Goal: Find specific page/section: Find specific page/section

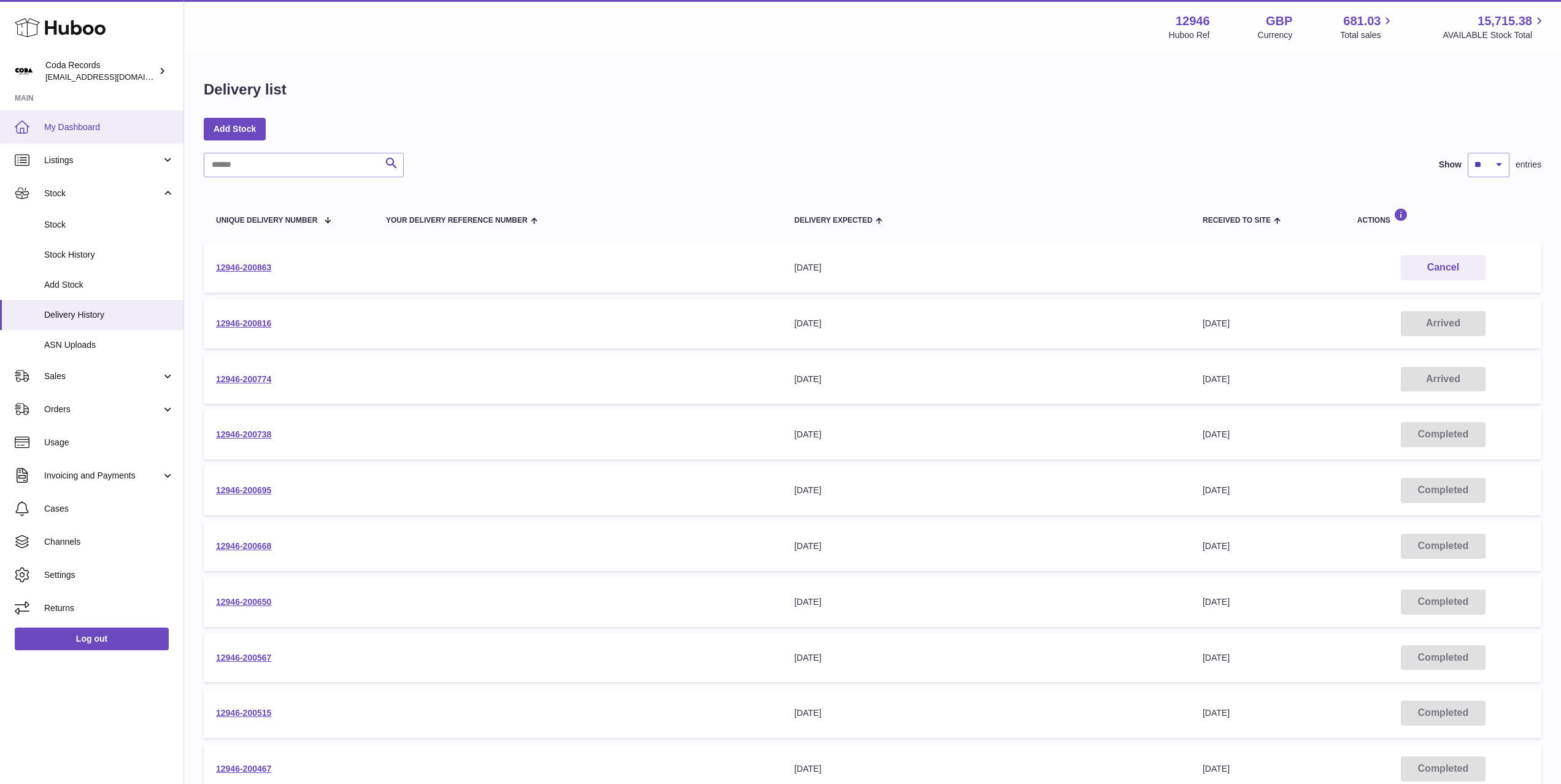
click at [80, 126] on span "My Dashboard" at bounding box center [109, 127] width 130 height 12
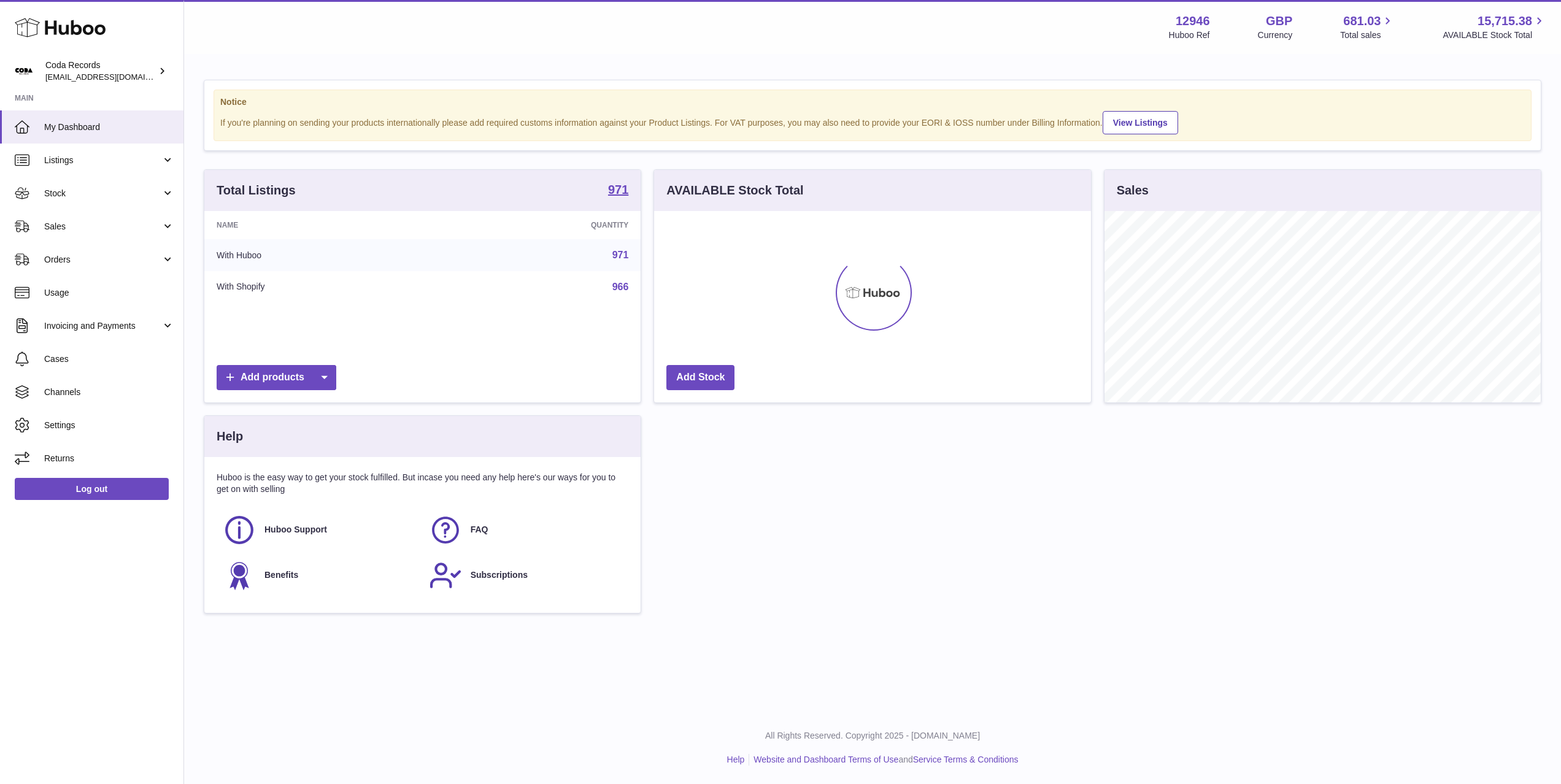
scroll to position [192, 436]
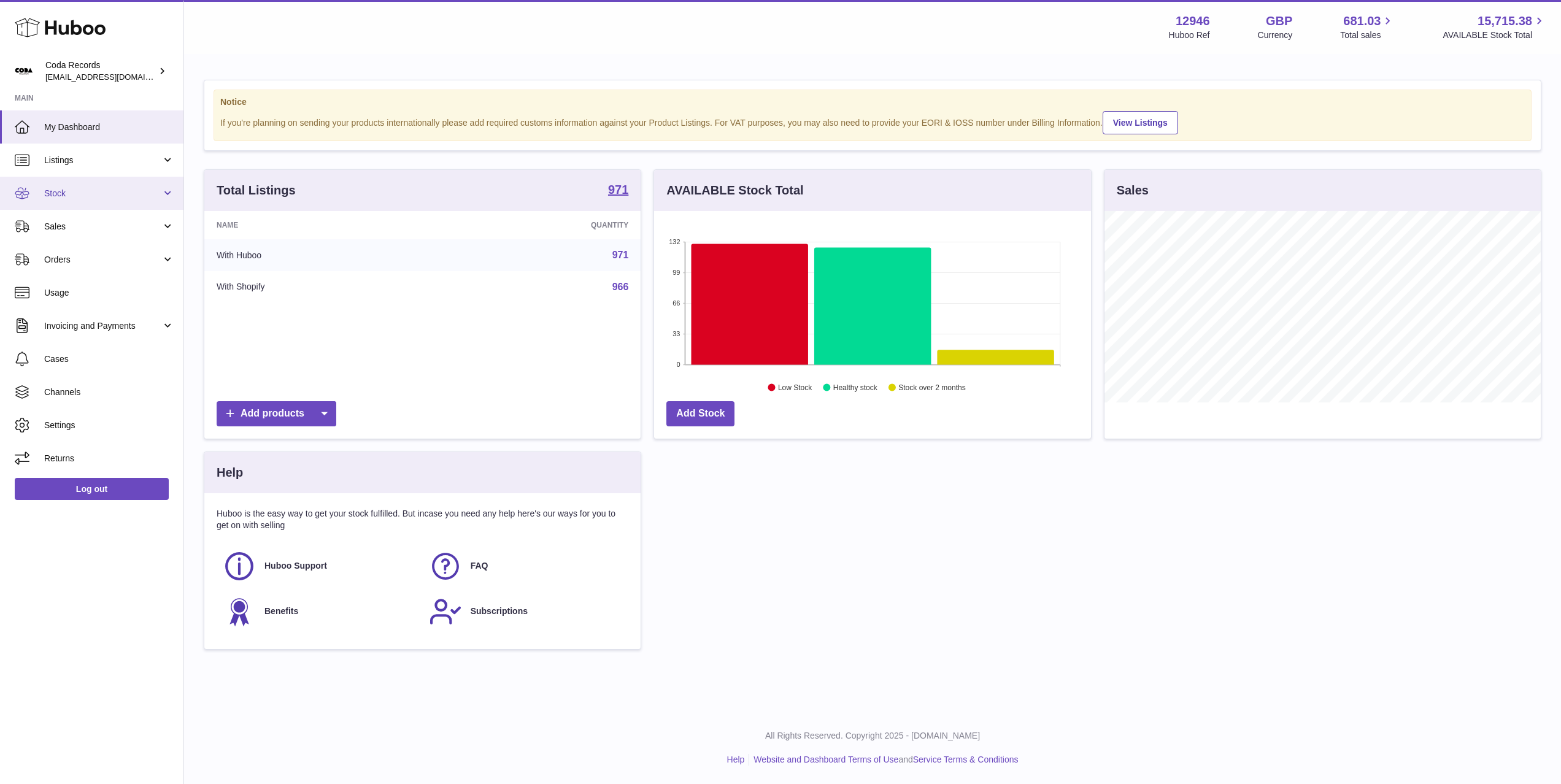
click at [121, 195] on span "Stock" at bounding box center [102, 194] width 117 height 12
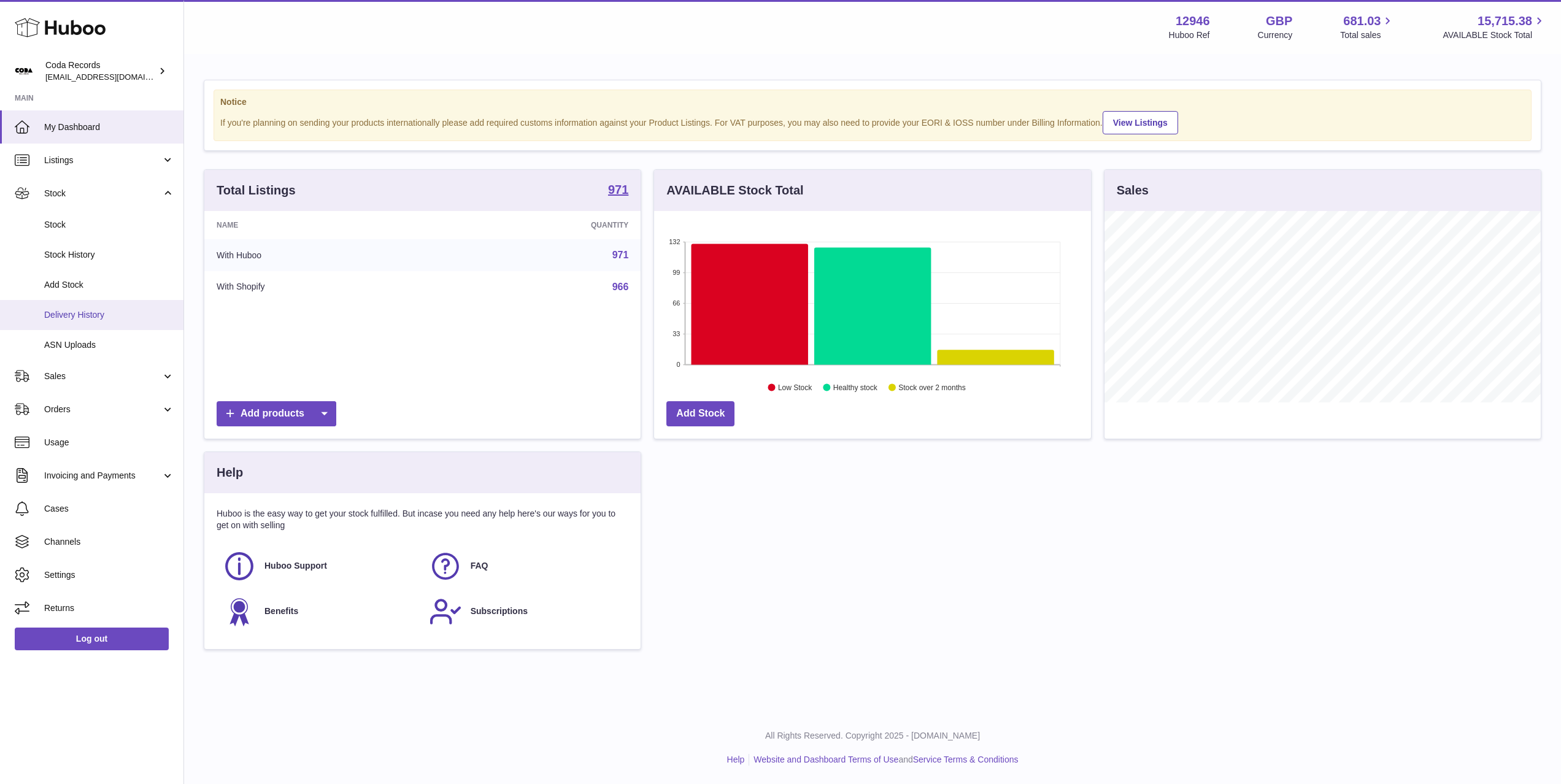
drag, startPoint x: 125, startPoint y: 312, endPoint x: 218, endPoint y: 283, distance: 97.4
click at [125, 312] on span "Delivery History" at bounding box center [109, 315] width 130 height 12
